Goal: Navigation & Orientation: Find specific page/section

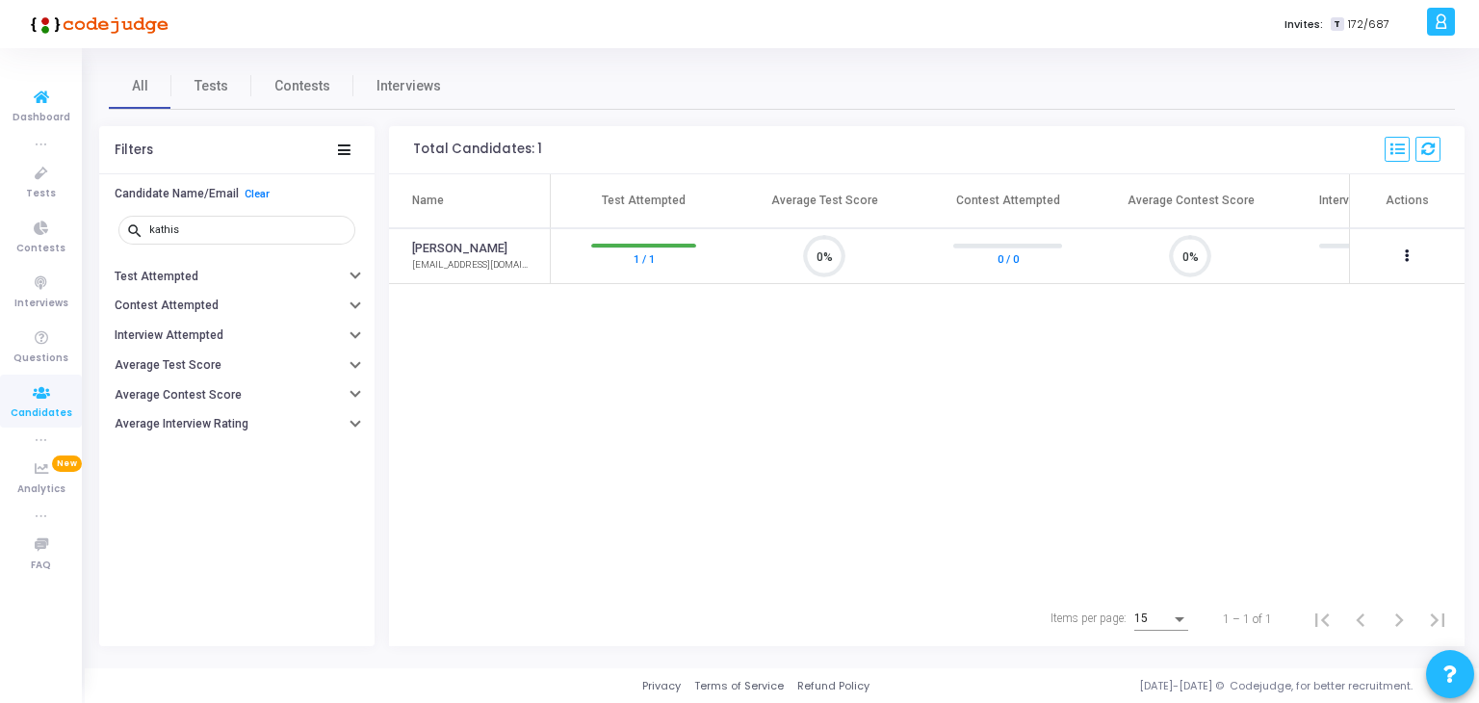
click at [44, 116] on span "Dashboard" at bounding box center [42, 118] width 58 height 16
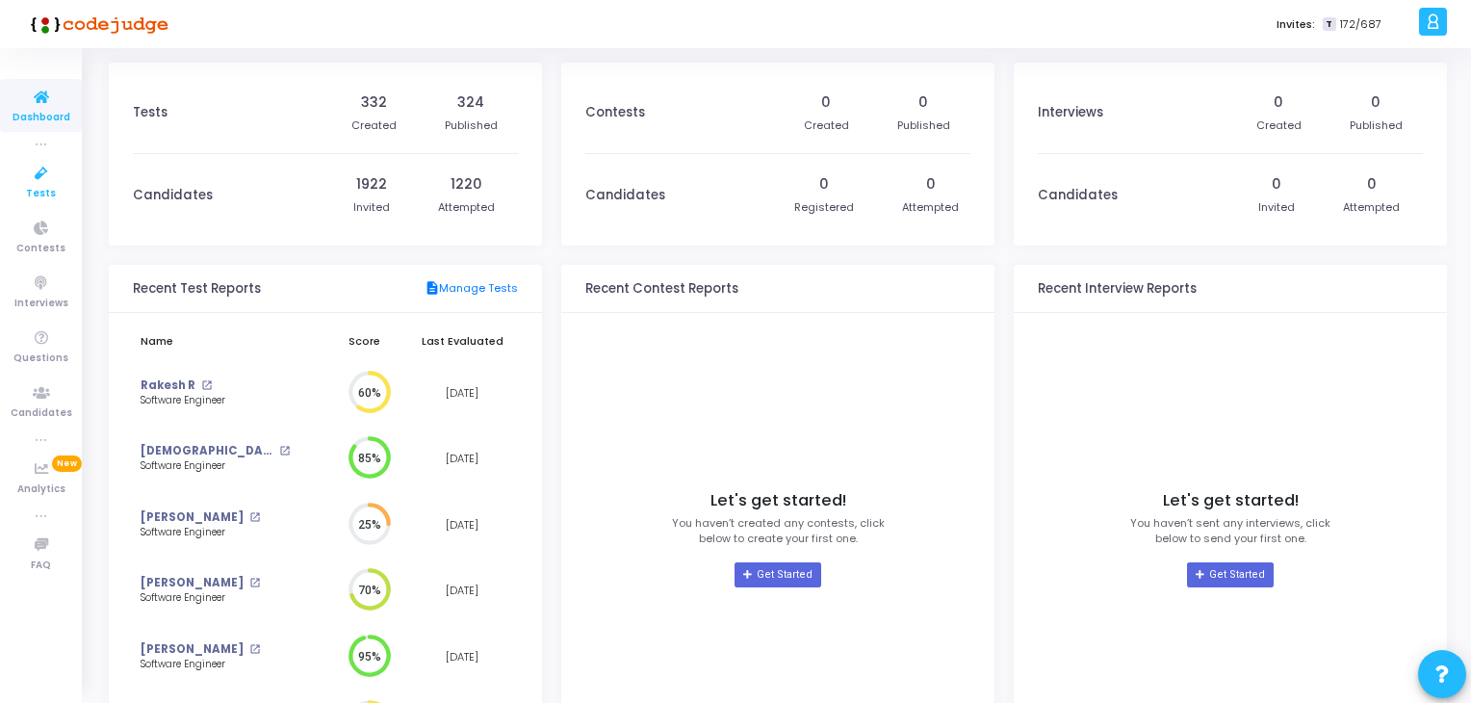
click at [43, 174] on icon at bounding box center [41, 174] width 40 height 24
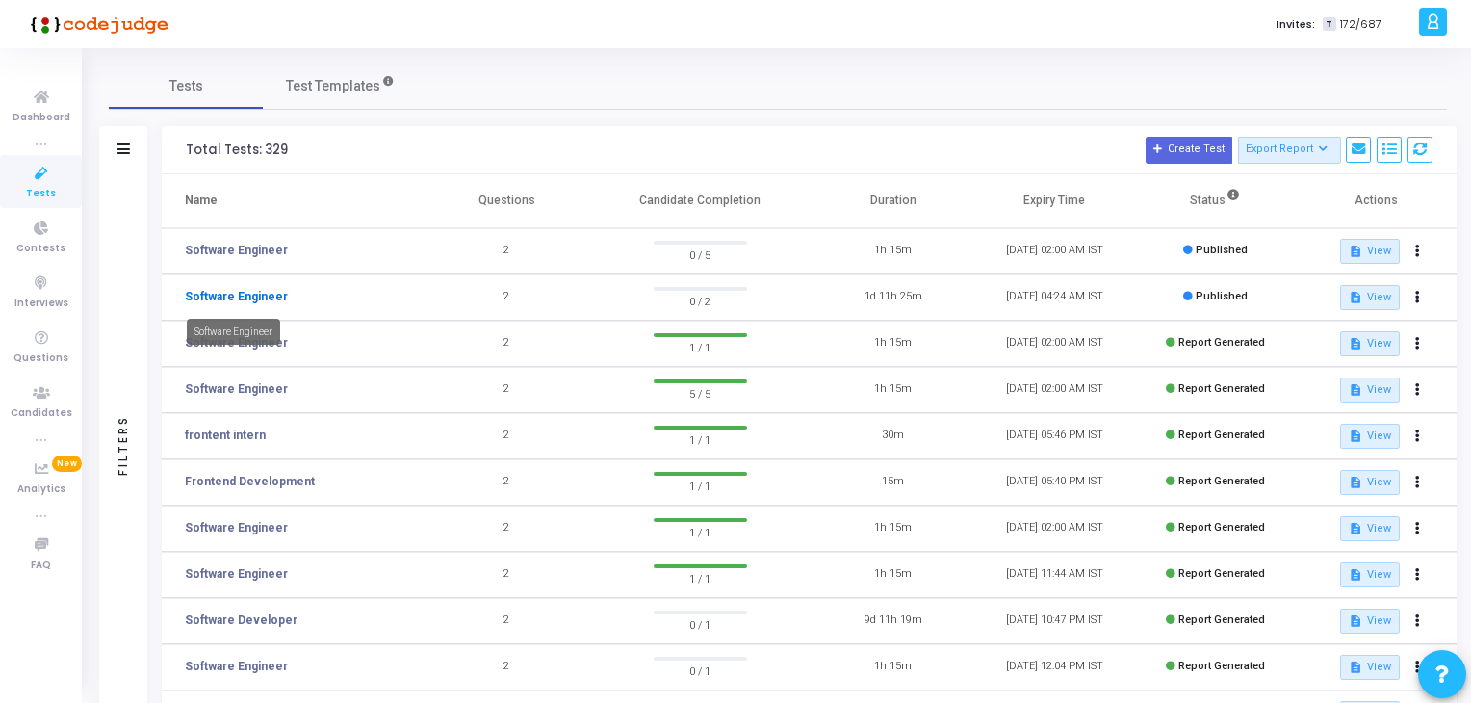
click at [266, 290] on link "Software Engineer" at bounding box center [236, 296] width 103 height 17
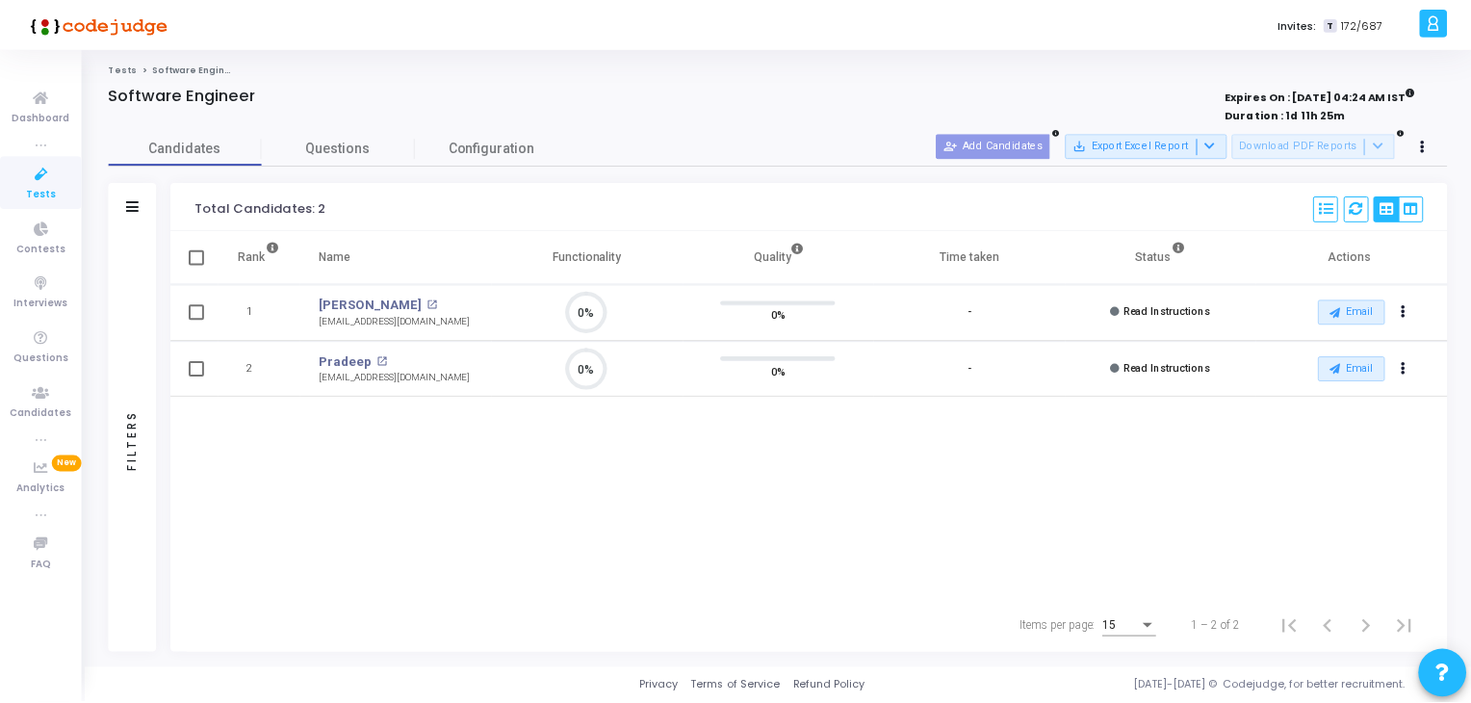
scroll to position [8, 8]
